Goal: Task Accomplishment & Management: Manage account settings

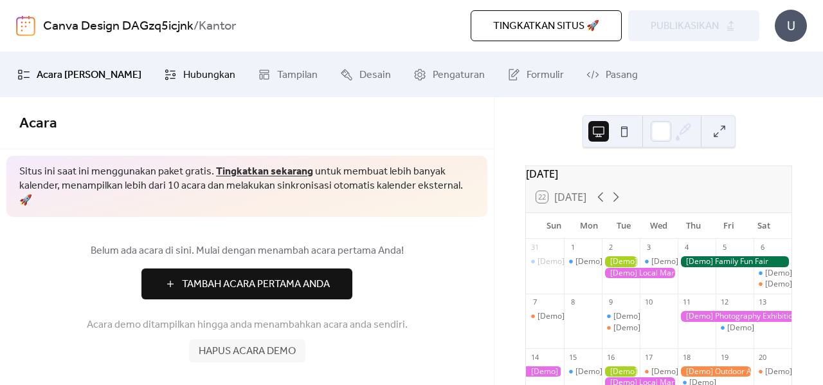
click at [183, 74] on span "Hubungkan" at bounding box center [209, 75] width 52 height 15
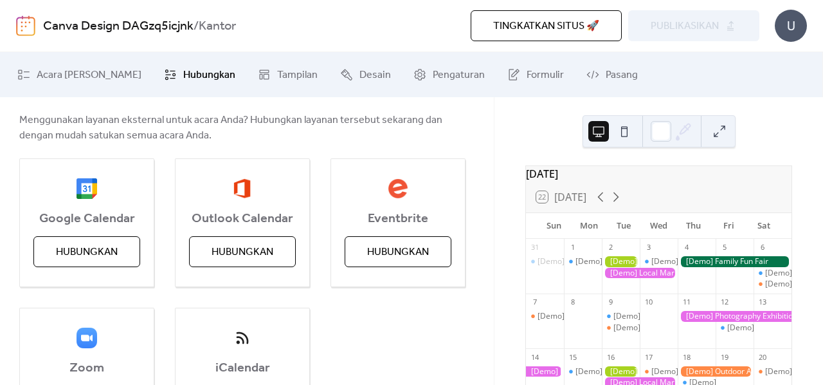
scroll to position [193, 0]
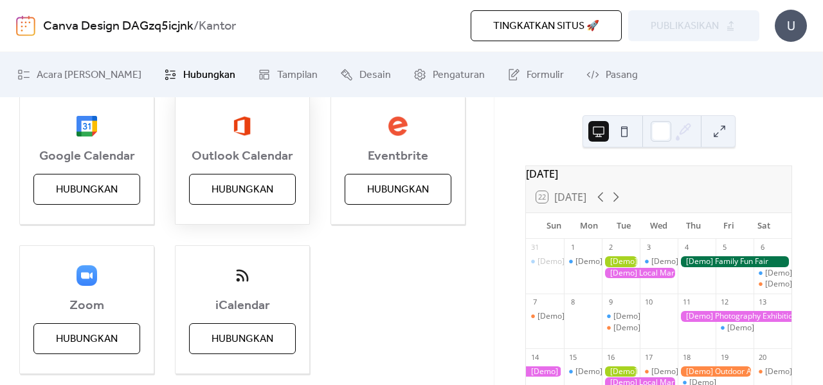
click at [228, 182] on span "Hubungkan" at bounding box center [243, 189] width 62 height 15
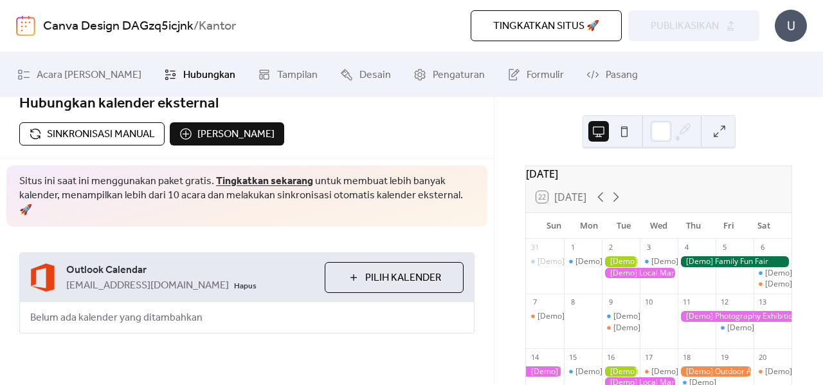
scroll to position [0, 0]
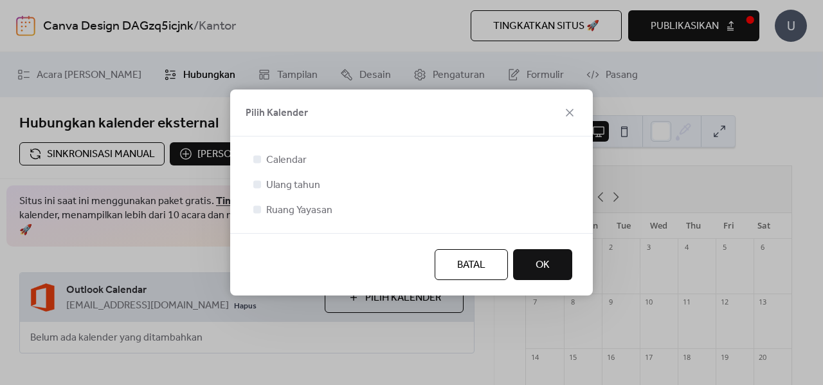
click at [542, 259] on span "OK" at bounding box center [543, 264] width 14 height 15
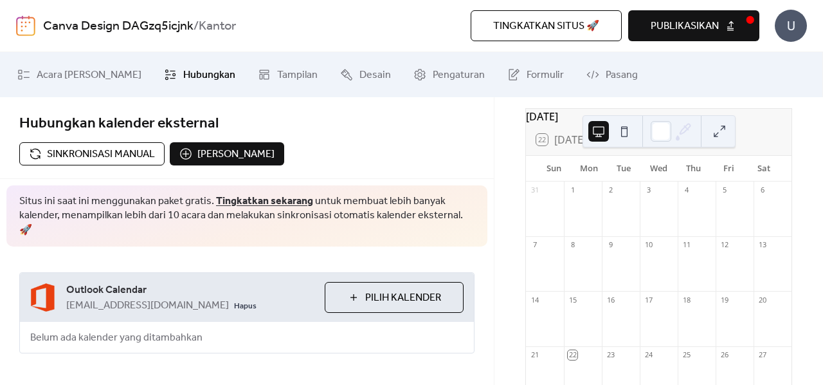
scroll to position [57, 0]
click at [621, 135] on button at bounding box center [624, 131] width 21 height 21
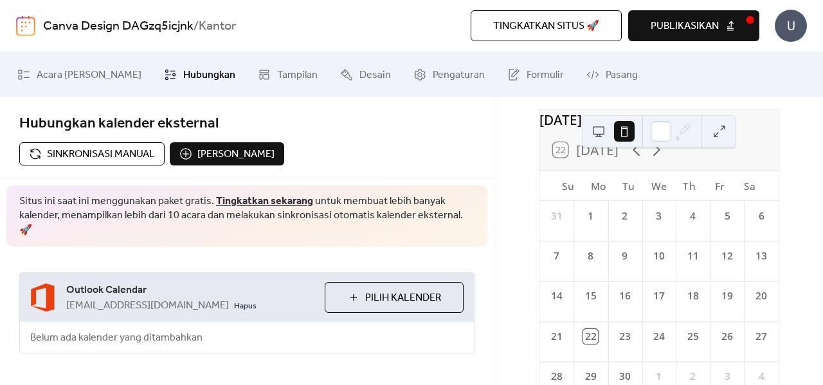
click at [599, 131] on button at bounding box center [599, 131] width 21 height 21
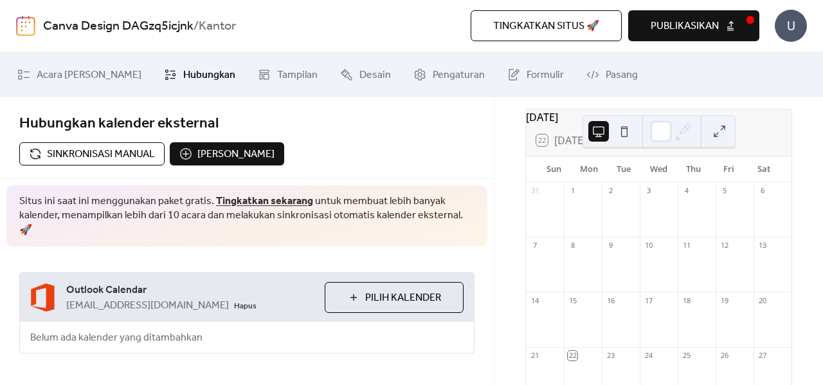
click at [409, 290] on span "Pilih Kalender" at bounding box center [403, 297] width 76 height 15
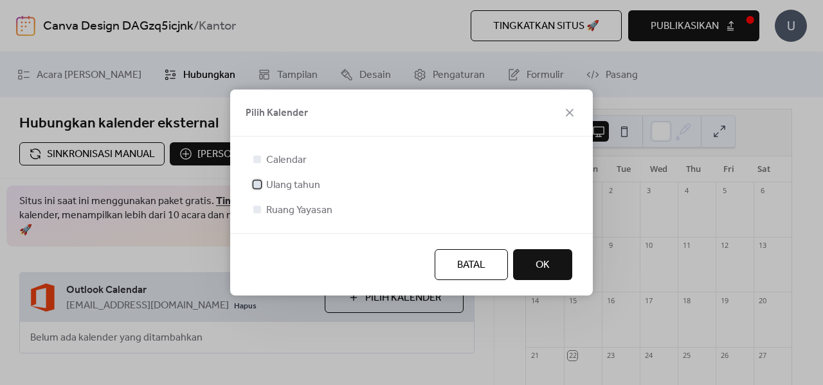
click at [266, 183] on span "Ulang tahun" at bounding box center [293, 185] width 54 height 15
click at [260, 210] on div at bounding box center [257, 209] width 8 height 8
click at [263, 221] on div at bounding box center [412, 224] width 322 height 15
click at [260, 214] on div at bounding box center [257, 209] width 13 height 13
click at [258, 209] on div at bounding box center [257, 209] width 8 height 8
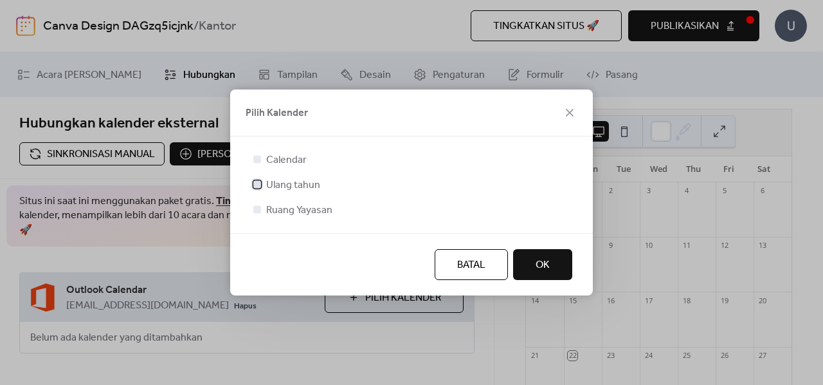
click at [259, 183] on icon at bounding box center [257, 183] width 5 height 5
click at [257, 210] on div at bounding box center [257, 209] width 8 height 8
click at [256, 208] on icon at bounding box center [257, 208] width 5 height 5
click at [259, 160] on div at bounding box center [257, 159] width 8 height 8
click at [529, 267] on button "OK" at bounding box center [542, 264] width 59 height 31
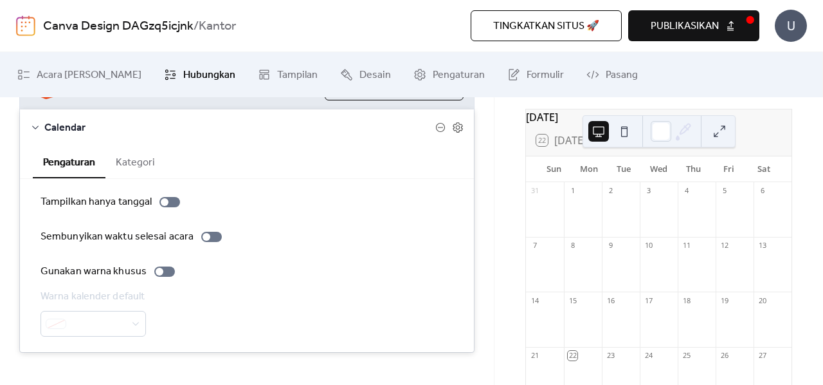
scroll to position [216, 0]
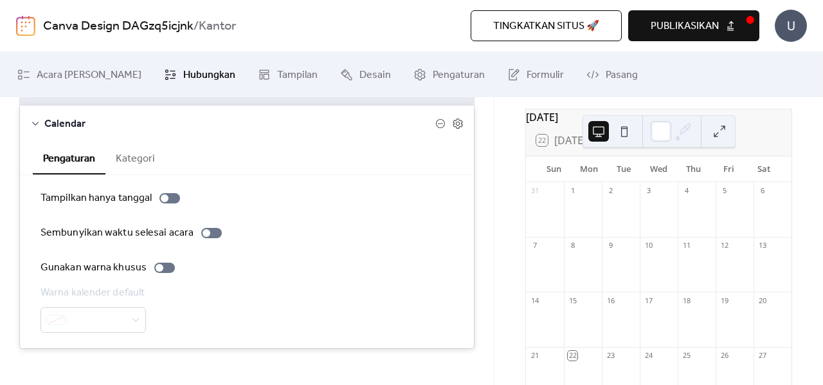
click at [114, 307] on div at bounding box center [94, 320] width 107 height 26
click at [131, 148] on button "Kategori" at bounding box center [135, 158] width 60 height 32
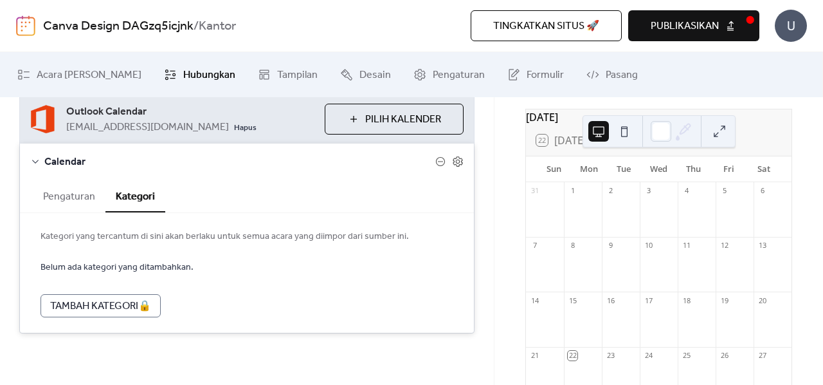
scroll to position [163, 0]
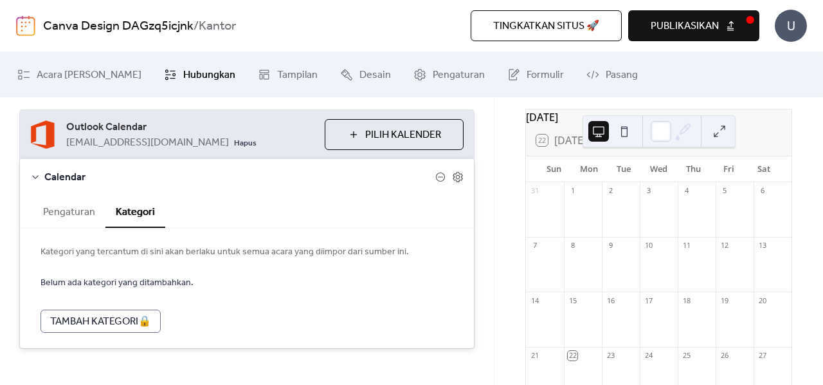
click at [69, 170] on span "Calendar" at bounding box center [239, 177] width 391 height 15
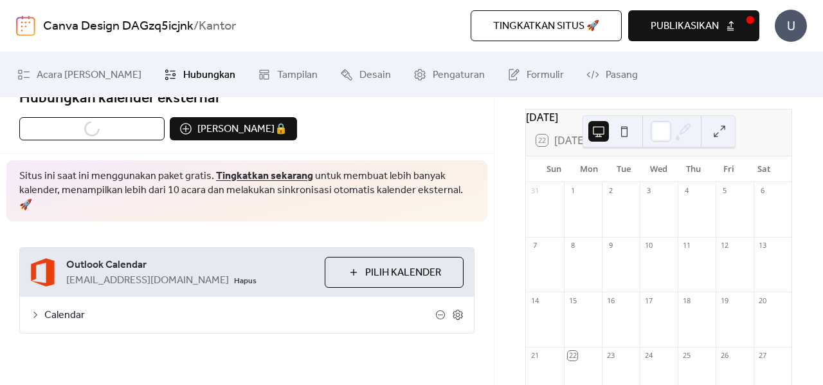
scroll to position [10, 0]
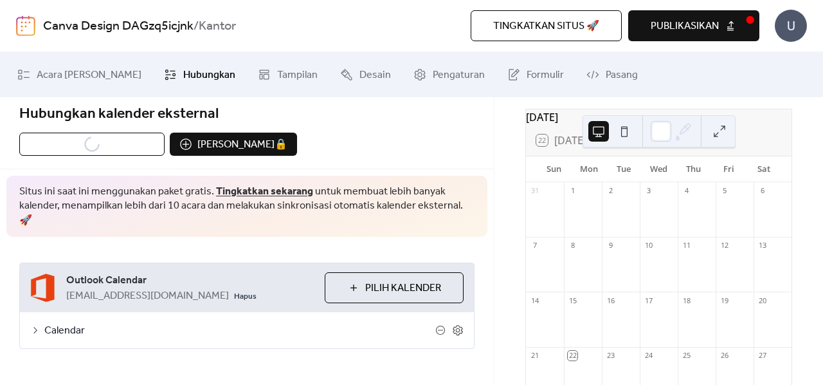
click at [69, 192] on span "Situs ini saat ini menggunakan paket gratis. Tingkatkan sekarang untuk membuat …" at bounding box center [246, 206] width 455 height 43
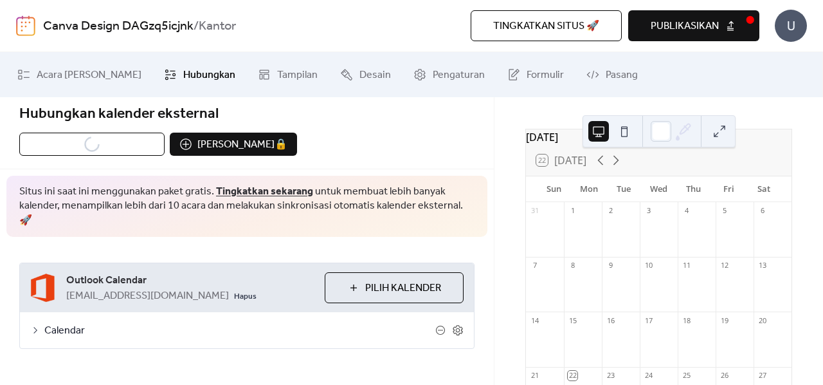
scroll to position [0, 0]
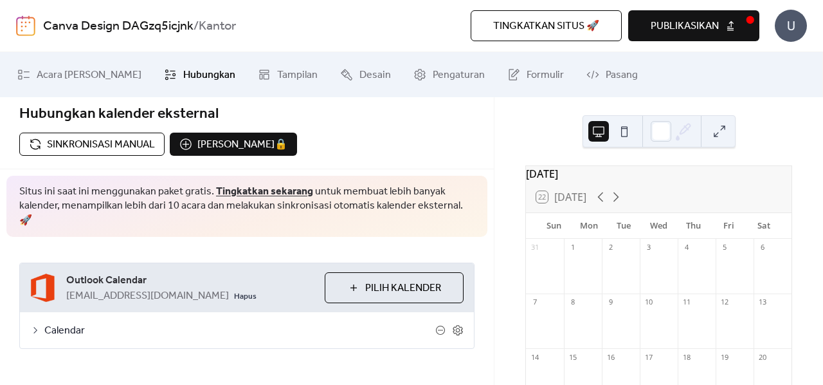
click at [718, 133] on button at bounding box center [719, 131] width 21 height 21
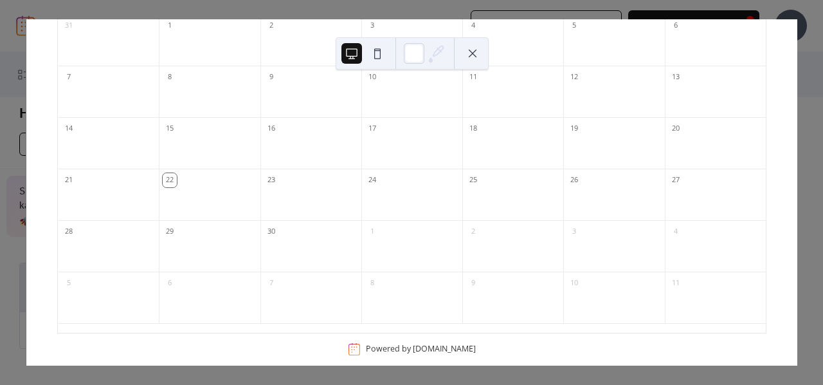
scroll to position [147, 0]
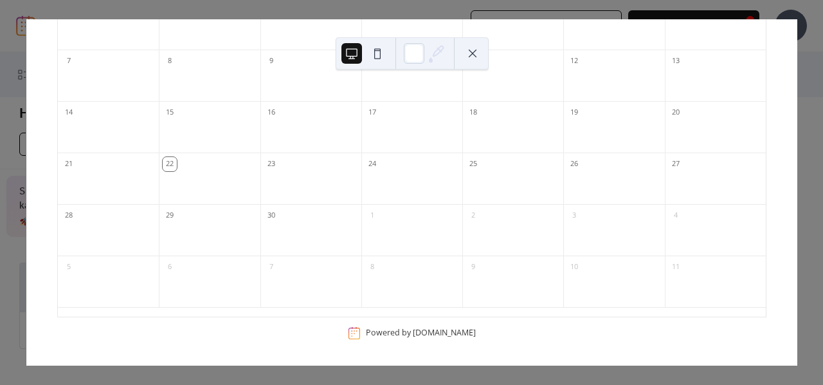
click at [286, 197] on div at bounding box center [310, 186] width 101 height 26
click at [350, 199] on div "23" at bounding box center [310, 177] width 101 height 51
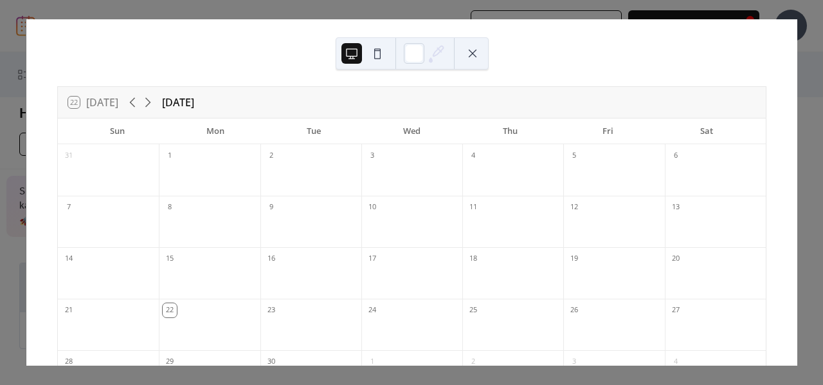
scroll to position [0, 0]
click at [374, 57] on button at bounding box center [377, 53] width 21 height 21
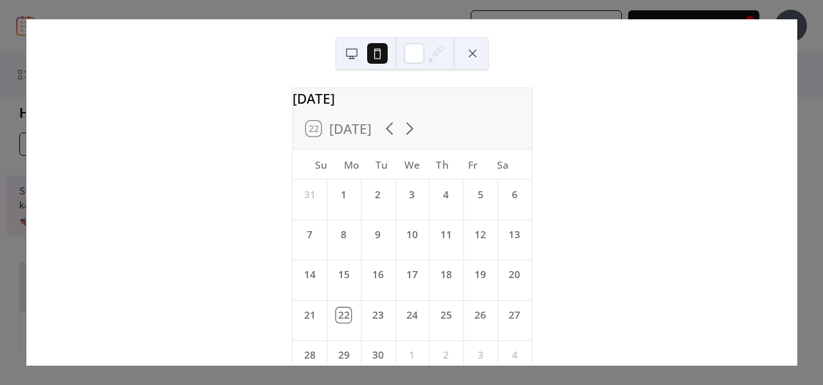
click at [349, 53] on button at bounding box center [352, 53] width 21 height 21
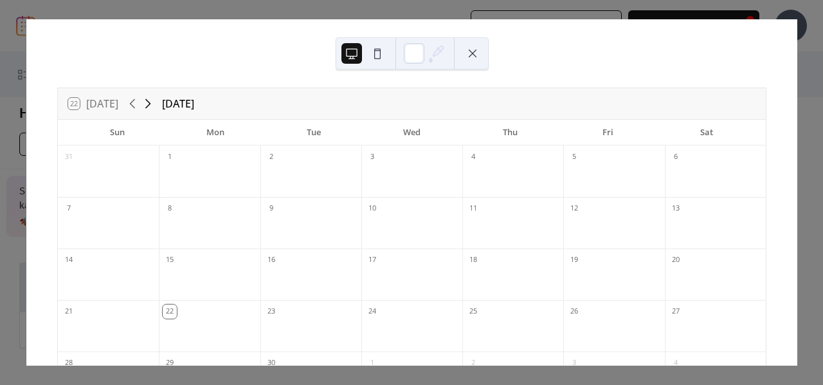
click at [152, 106] on icon at bounding box center [147, 103] width 15 height 15
drag, startPoint x: 134, startPoint y: 106, endPoint x: 275, endPoint y: 89, distance: 141.9
click at [134, 106] on icon at bounding box center [133, 104] width 6 height 10
click at [472, 51] on button at bounding box center [472, 53] width 21 height 21
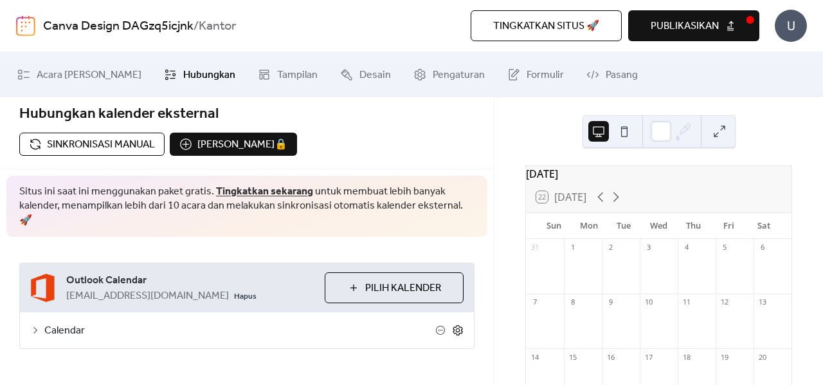
click at [459, 324] on icon at bounding box center [458, 330] width 12 height 12
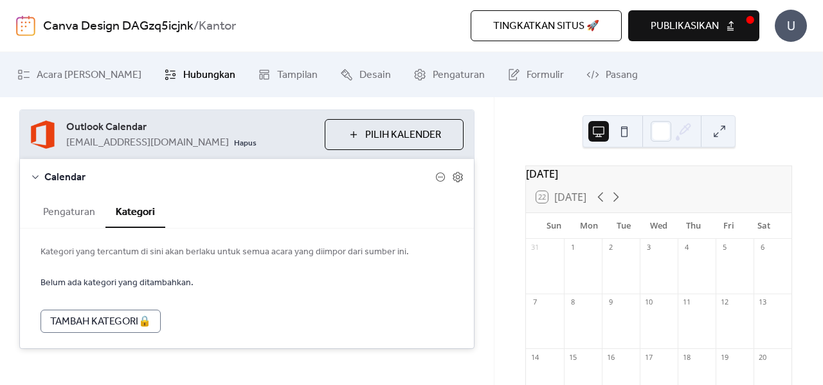
click at [61, 196] on button "Pengaturan" at bounding box center [69, 211] width 73 height 32
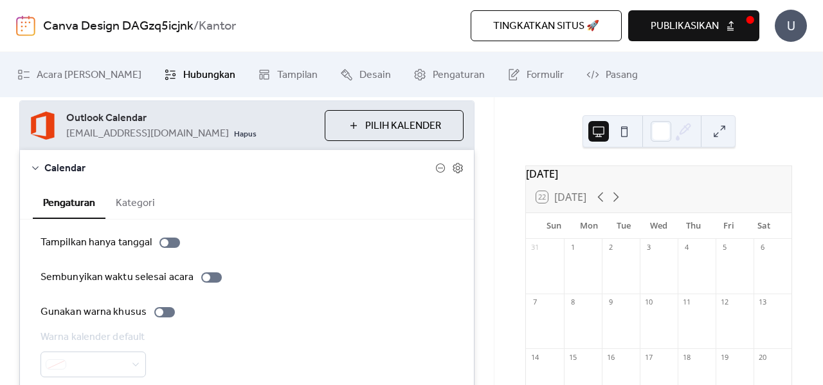
scroll to position [152, 0]
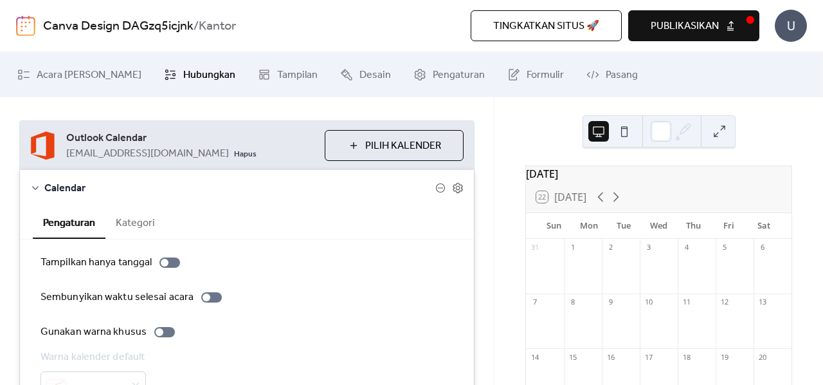
click at [376, 138] on span "Pilih Kalender" at bounding box center [403, 145] width 76 height 15
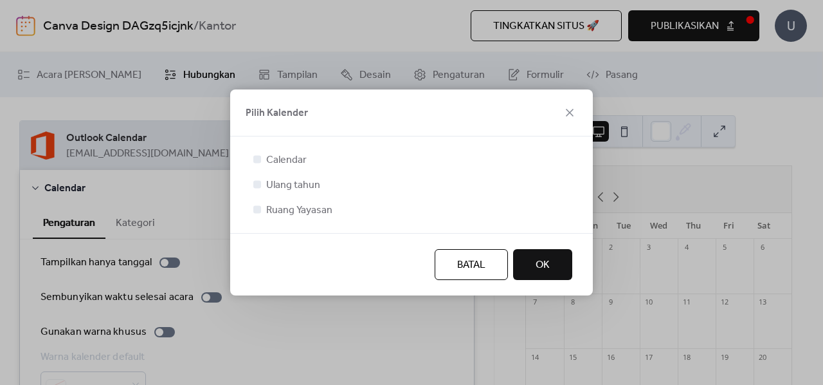
click at [260, 210] on div at bounding box center [257, 209] width 8 height 8
click at [257, 158] on icon at bounding box center [257, 158] width 5 height 5
click at [259, 209] on div at bounding box center [257, 209] width 8 height 8
click at [552, 264] on button "OK" at bounding box center [542, 264] width 59 height 31
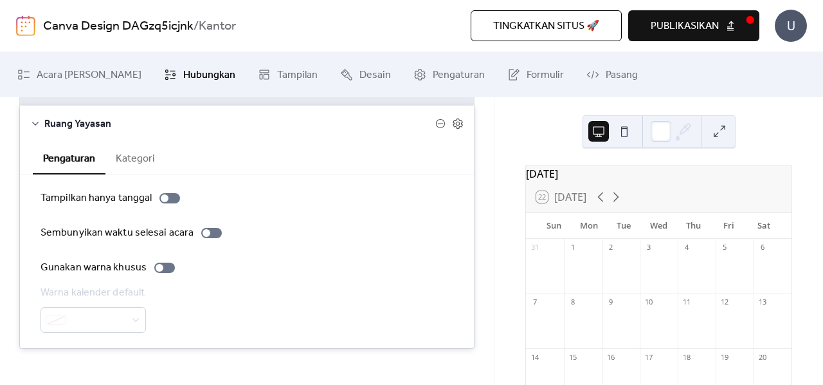
scroll to position [0, 0]
click at [601, 132] on button at bounding box center [599, 131] width 21 height 21
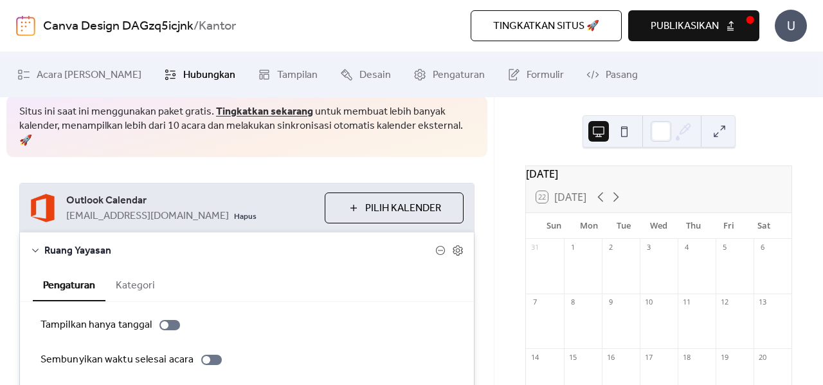
scroll to position [87, 0]
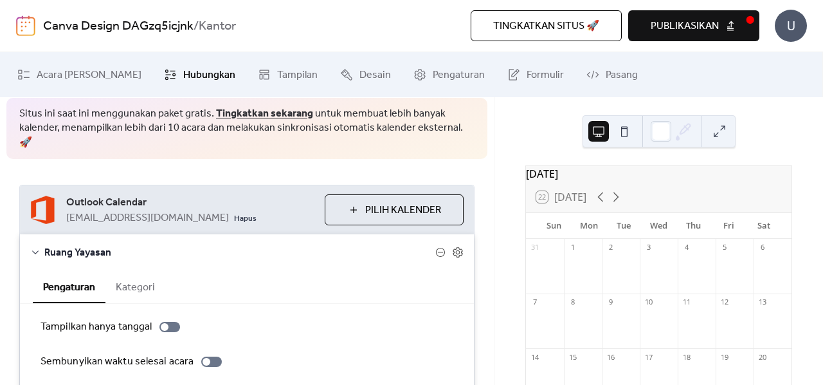
drag, startPoint x: 135, startPoint y: 257, endPoint x: 143, endPoint y: 263, distance: 10.5
click at [136, 270] on button "Kategori" at bounding box center [135, 286] width 60 height 32
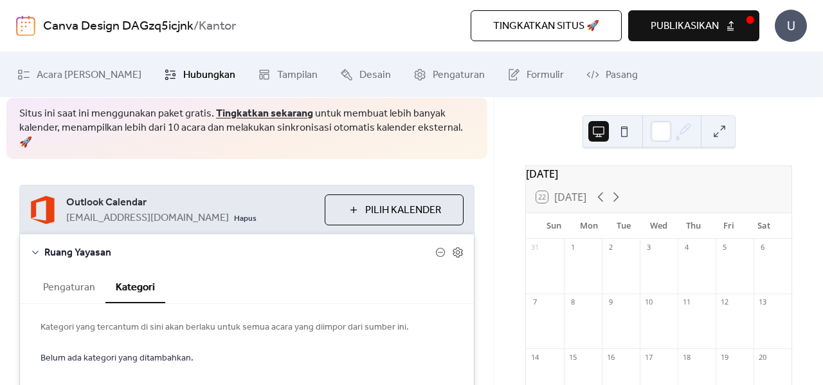
click at [144, 270] on button "Kategori" at bounding box center [135, 286] width 60 height 33
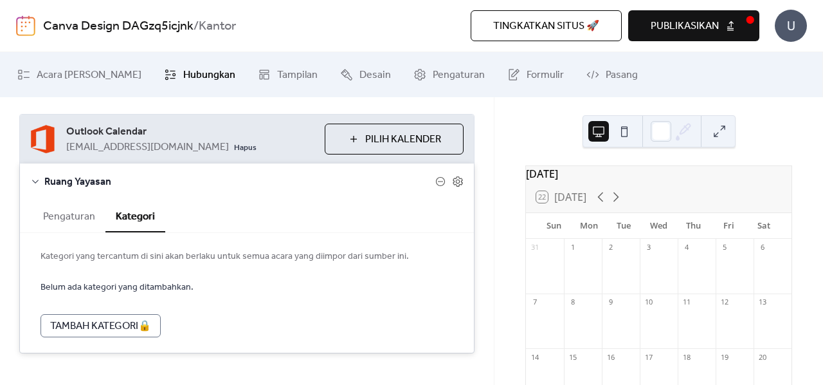
scroll to position [163, 0]
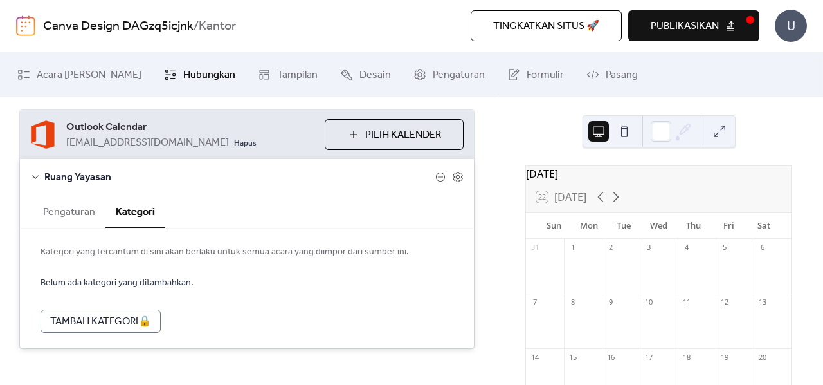
click at [61, 195] on button "Pengaturan" at bounding box center [69, 211] width 73 height 32
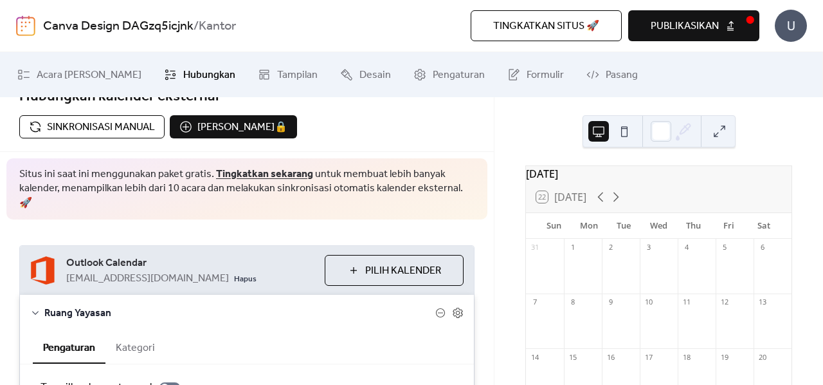
scroll to position [0, 0]
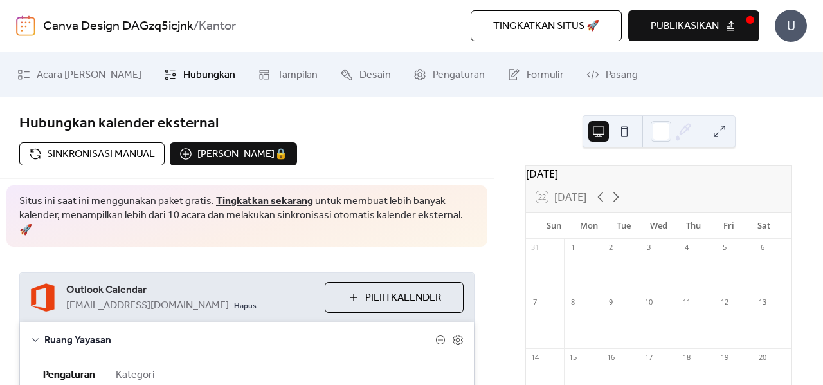
click at [675, 39] on button "publikasikan" at bounding box center [693, 25] width 131 height 31
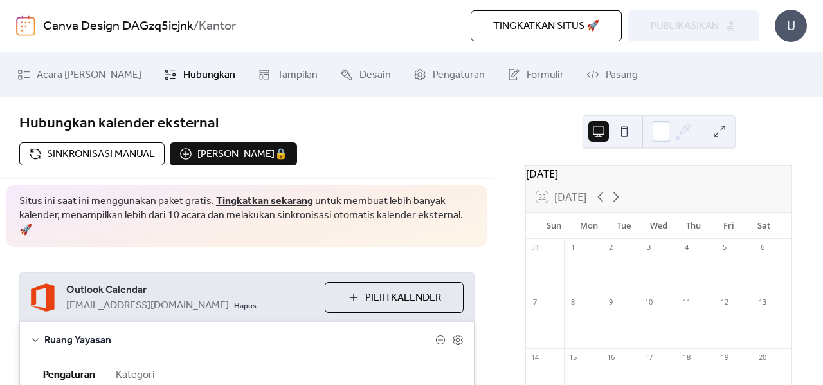
click at [720, 29] on div "Tingkatkan situs 🚀 pratinjau publikasikan" at bounding box center [558, 25] width 403 height 31
click at [134, 156] on span "Sinkronisasi manual" at bounding box center [101, 154] width 108 height 15
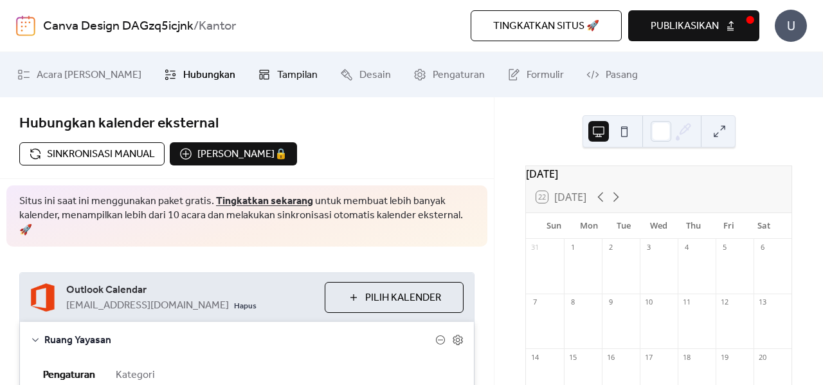
click at [277, 83] on span "Tampilan" at bounding box center [297, 75] width 41 height 15
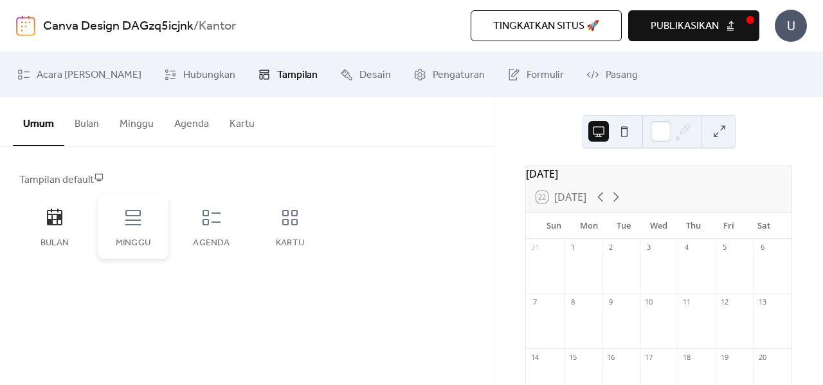
click at [138, 214] on icon at bounding box center [132, 217] width 15 height 15
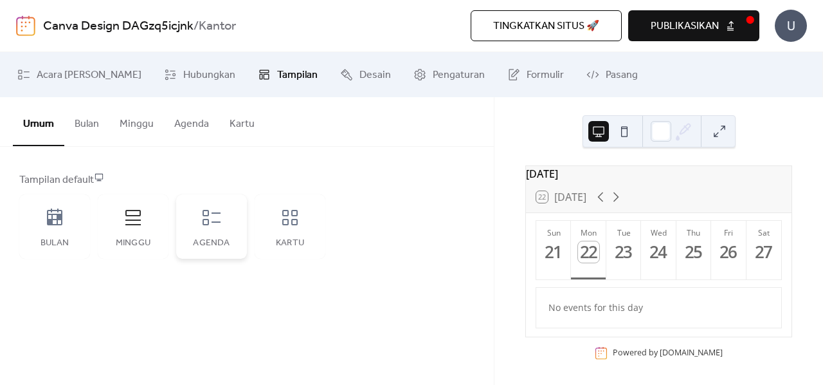
click at [213, 227] on icon at bounding box center [211, 217] width 21 height 21
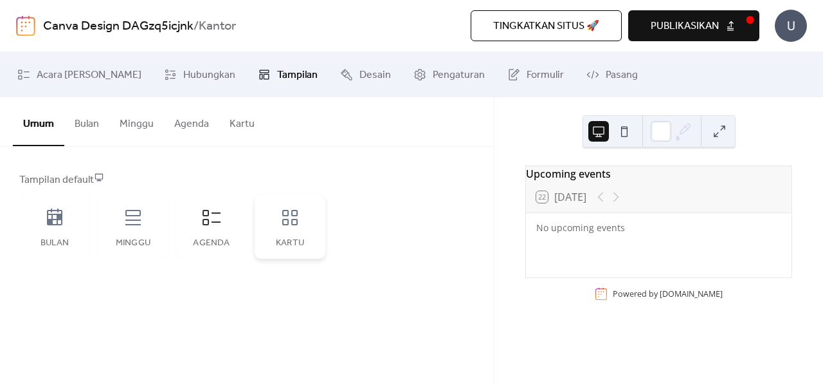
click at [286, 231] on div "Kartu" at bounding box center [290, 226] width 71 height 64
click at [127, 231] on div "Minggu" at bounding box center [133, 226] width 71 height 64
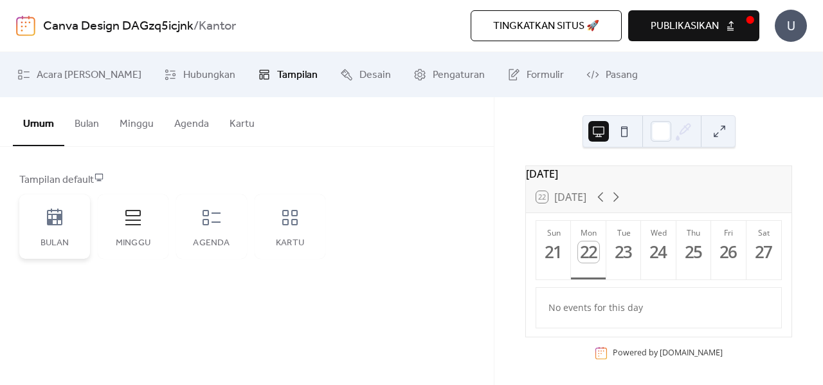
click at [69, 224] on div "Bulan" at bounding box center [54, 226] width 71 height 64
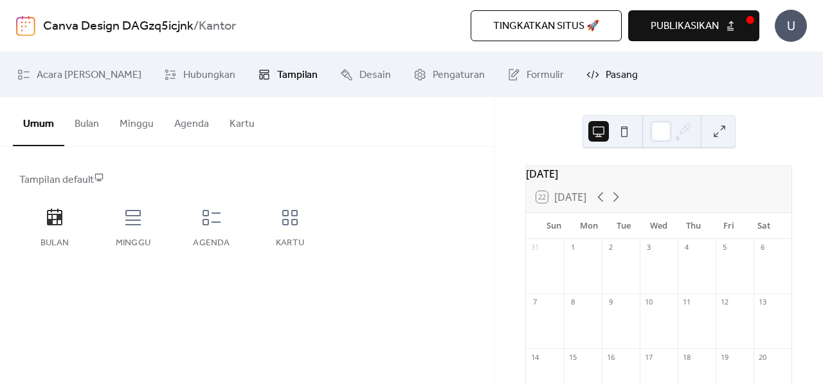
click at [587, 71] on icon at bounding box center [593, 74] width 13 height 13
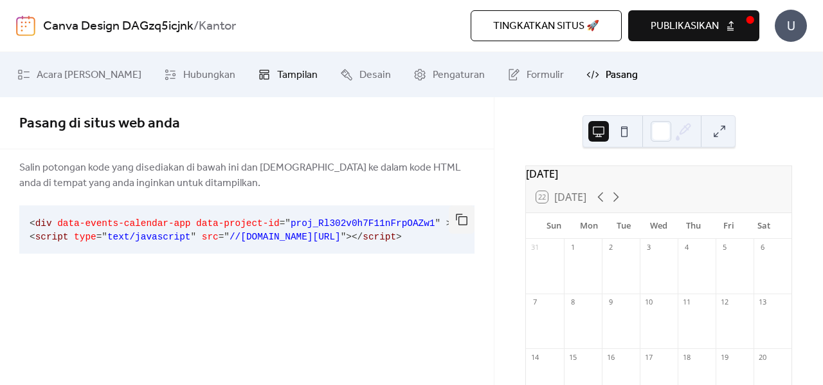
click at [277, 71] on span "Tampilan" at bounding box center [297, 75] width 41 height 15
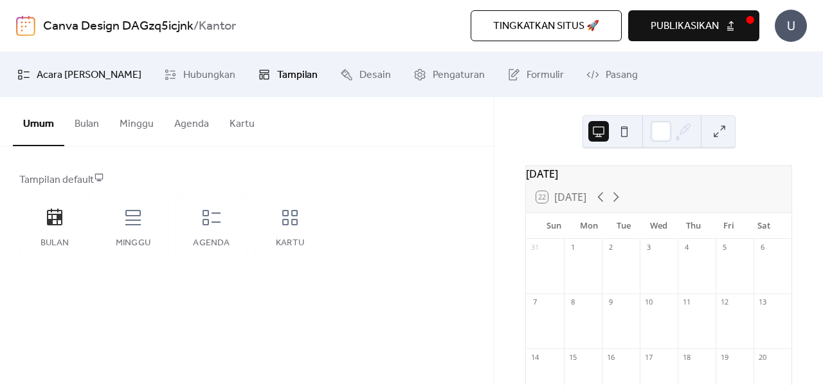
click at [29, 73] on icon at bounding box center [23, 74] width 13 height 13
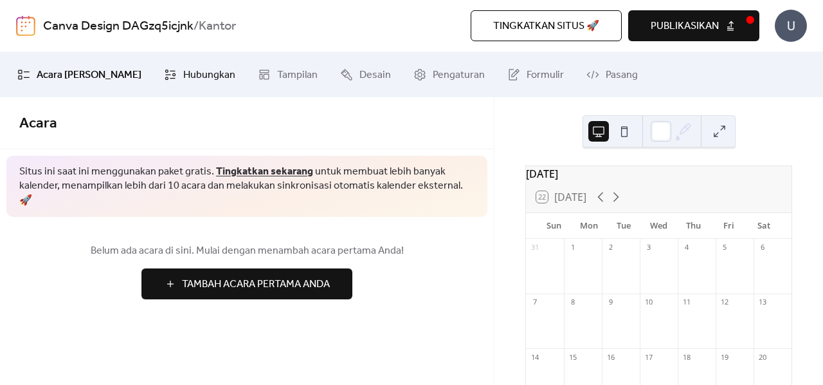
click at [183, 83] on span "Hubungkan" at bounding box center [209, 75] width 52 height 15
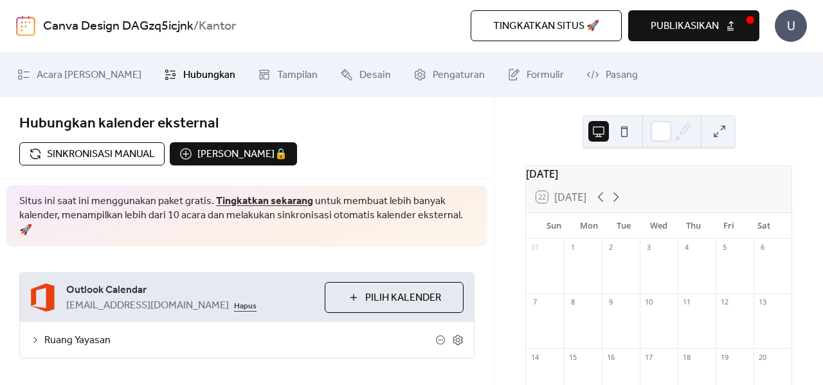
click at [234, 297] on link "Hapus" at bounding box center [245, 304] width 23 height 15
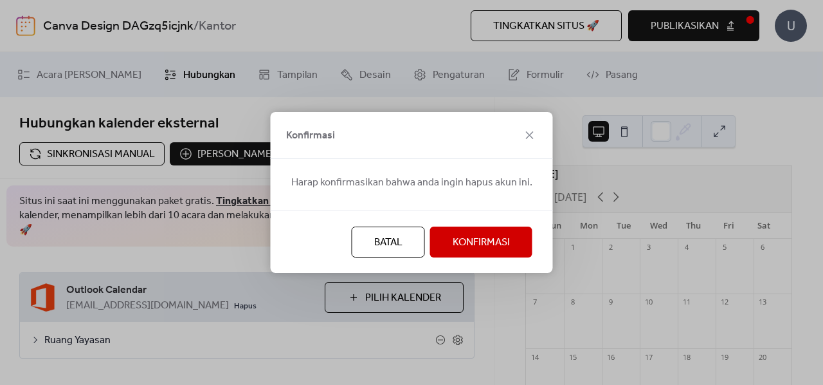
click at [471, 249] on span "Konfirmasi" at bounding box center [481, 242] width 57 height 15
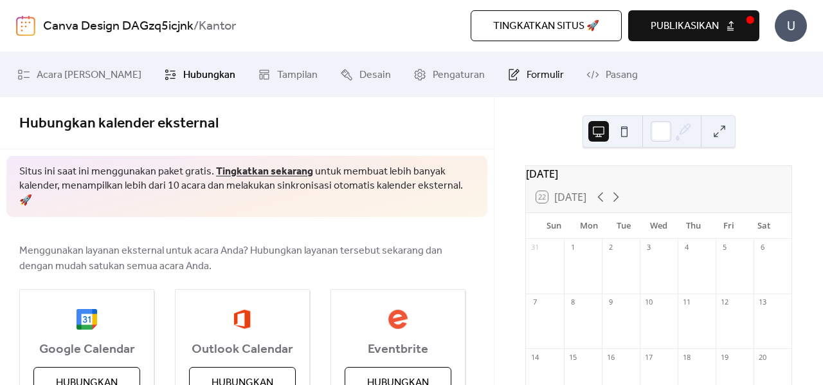
click at [527, 75] on span "Formulir" at bounding box center [545, 75] width 37 height 15
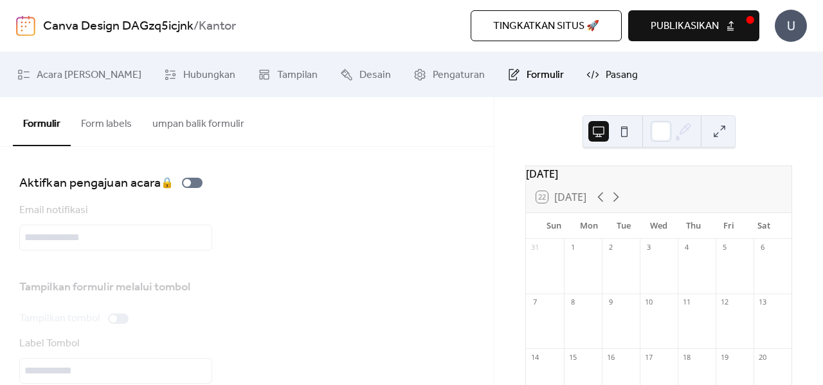
click at [577, 79] on link "Pasang" at bounding box center [612, 74] width 71 height 35
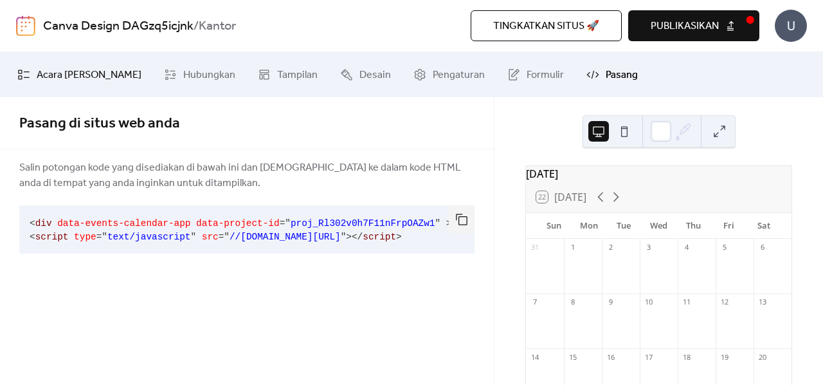
click at [55, 86] on link "Acara [PERSON_NAME]" at bounding box center [79, 74] width 143 height 35
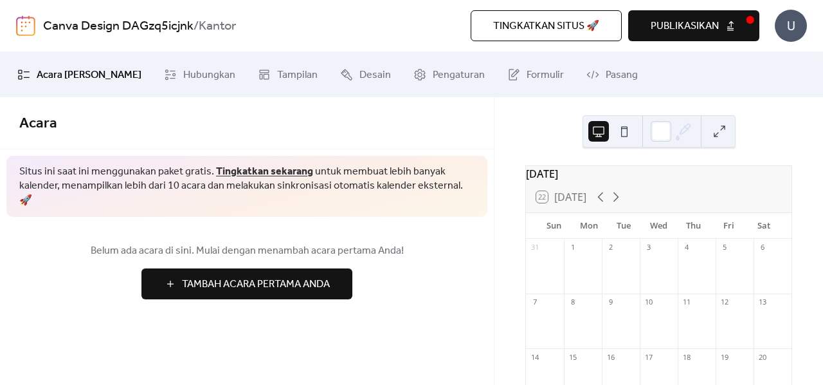
click at [570, 19] on span "Tingkatkan situs 🚀" at bounding box center [546, 26] width 106 height 15
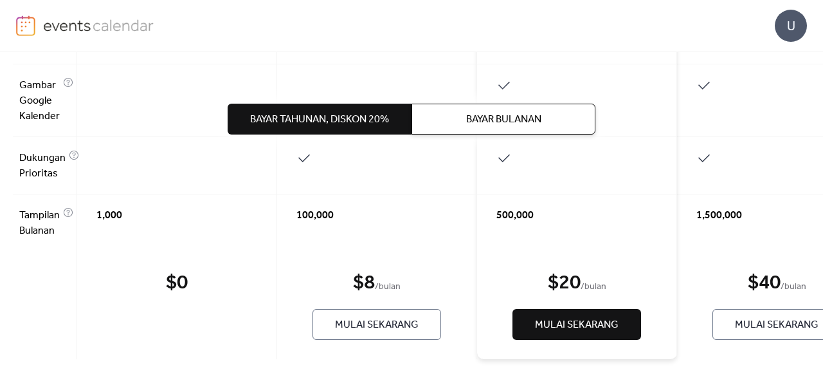
scroll to position [1163, 0]
click at [341, 118] on span "Bayar Tahunan, diskon 20%" at bounding box center [319, 119] width 139 height 15
click at [526, 115] on span "Bayar Bulanan" at bounding box center [503, 119] width 75 height 15
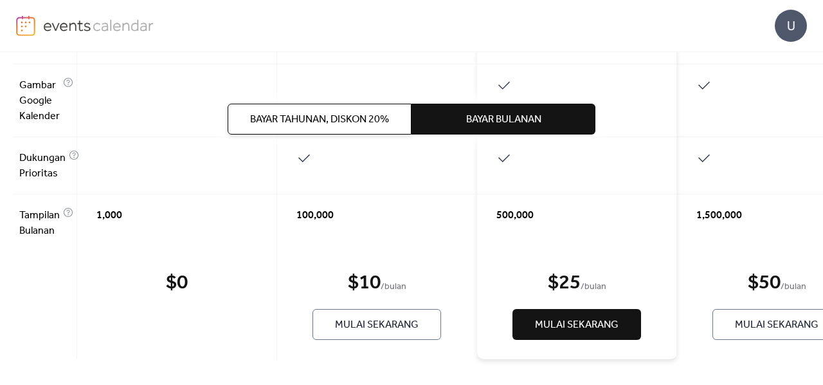
click at [338, 112] on span "Bayar Tahunan, diskon 20%" at bounding box center [319, 119] width 139 height 15
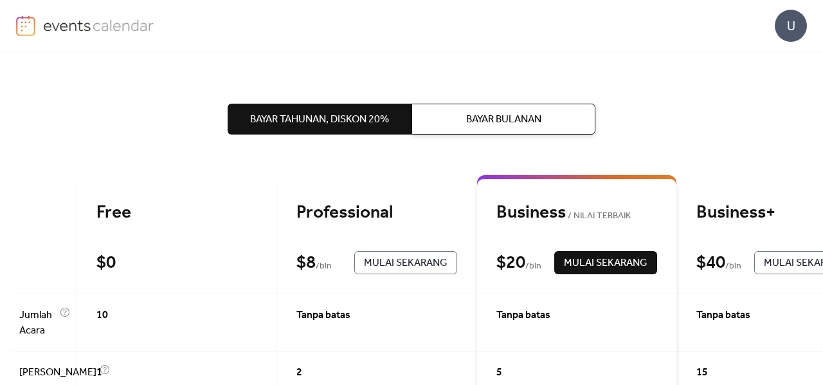
scroll to position [0, 0]
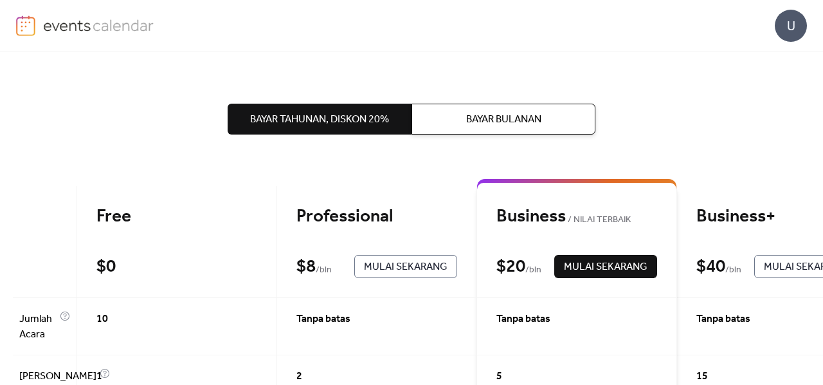
click at [54, 23] on img at bounding box center [98, 24] width 111 height 19
